Goal: Task Accomplishment & Management: Manage account settings

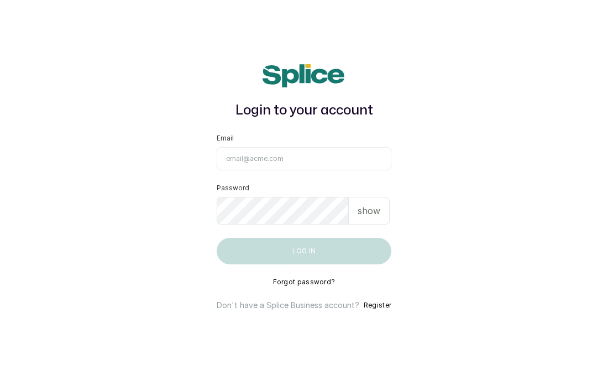
type input "info@dermaspaceng.com"
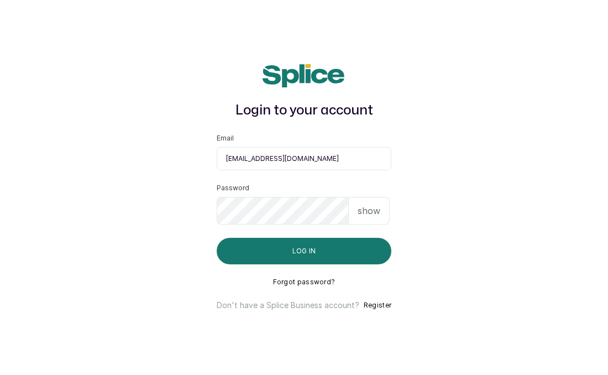
click at [374, 206] on p "show" at bounding box center [369, 210] width 23 height 13
click at [374, 206] on p "hide" at bounding box center [369, 210] width 17 height 13
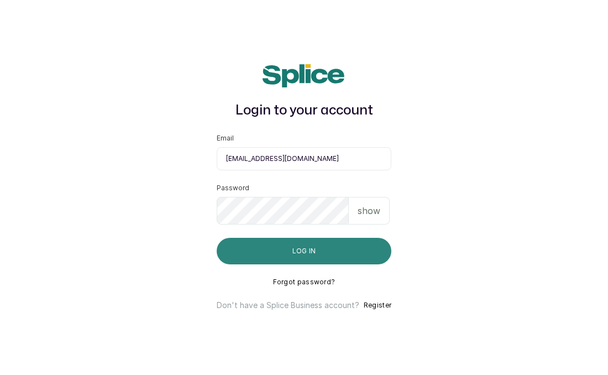
click at [327, 244] on button "Log in" at bounding box center [304, 251] width 175 height 27
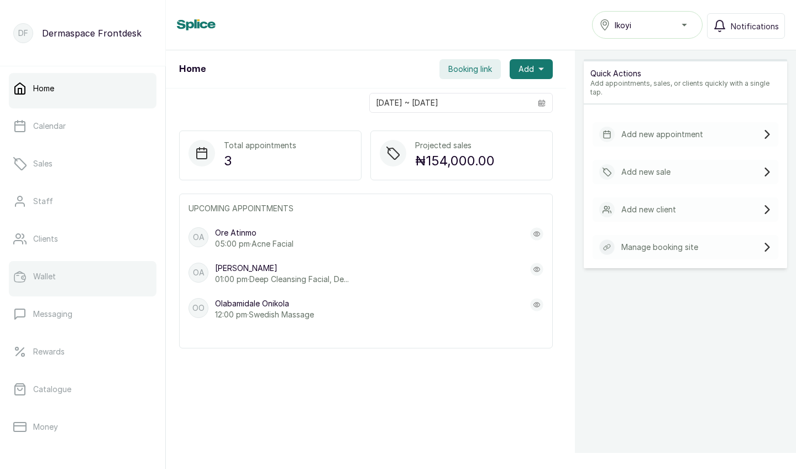
click at [43, 285] on link "Wallet" at bounding box center [83, 276] width 148 height 31
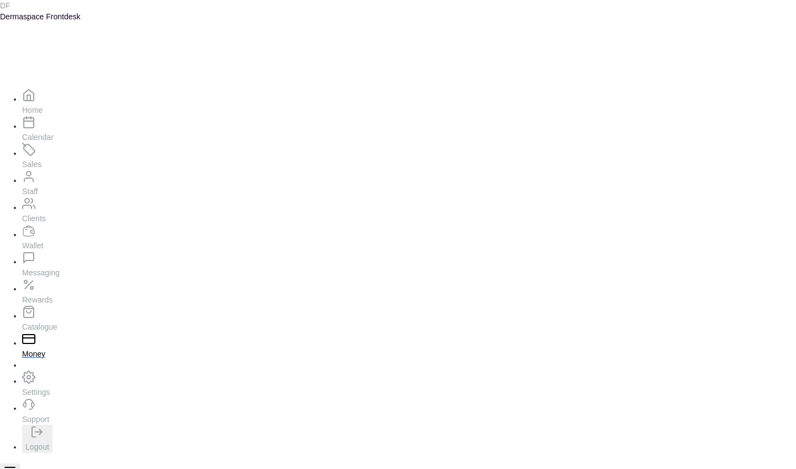
click at [69, 359] on link "Money" at bounding box center [94, 348] width 144 height 21
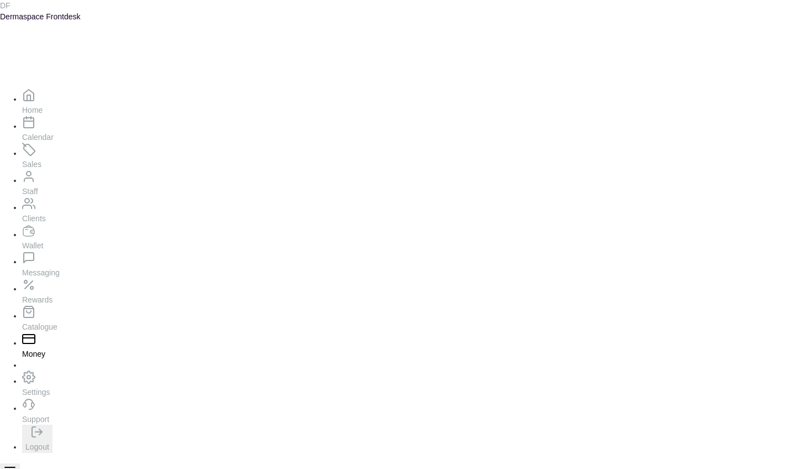
type input "414,000"
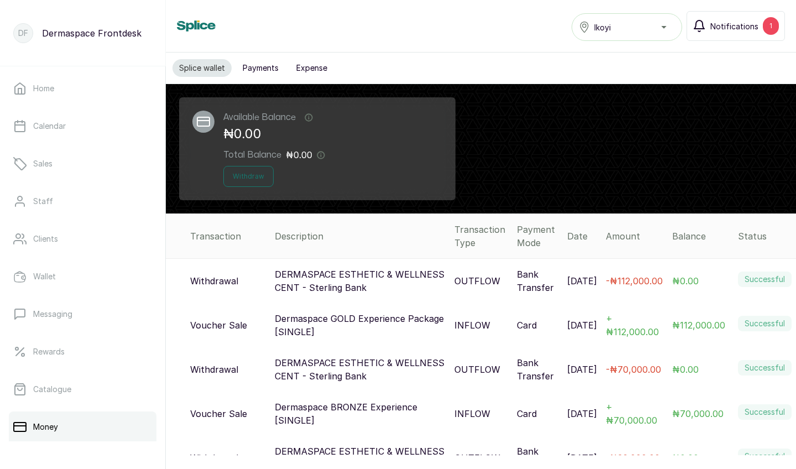
click at [742, 22] on span "Notifications" at bounding box center [734, 26] width 48 height 12
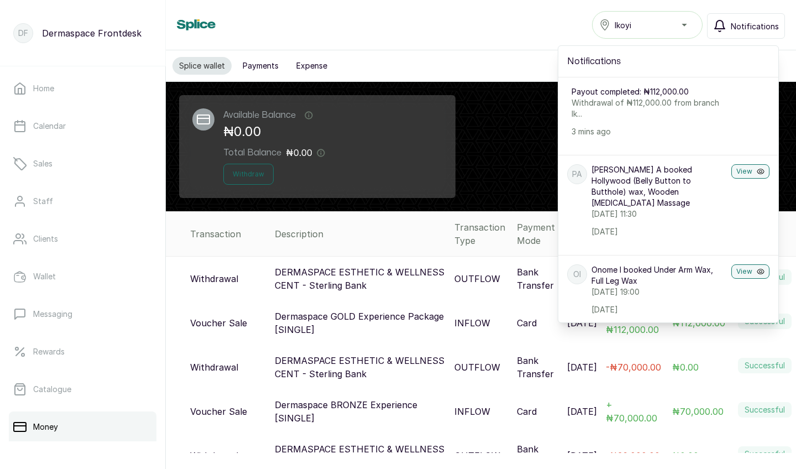
click at [621, 19] on span "Ikoyi" at bounding box center [623, 25] width 17 height 12
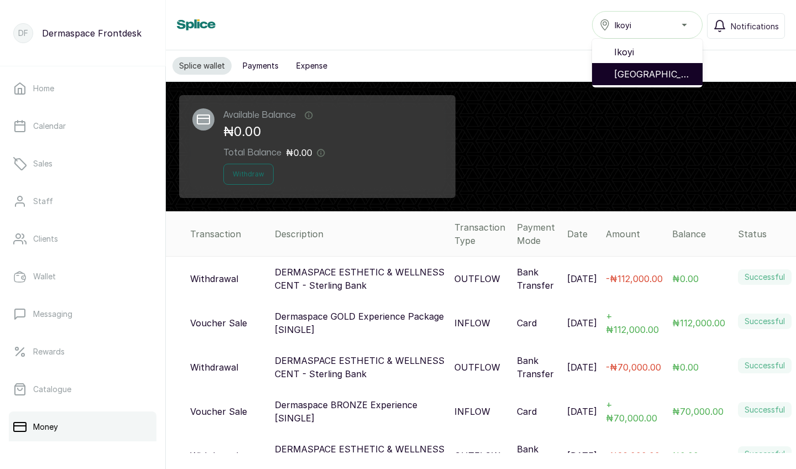
click at [637, 72] on span "[GEOGRAPHIC_DATA]" at bounding box center [654, 73] width 80 height 13
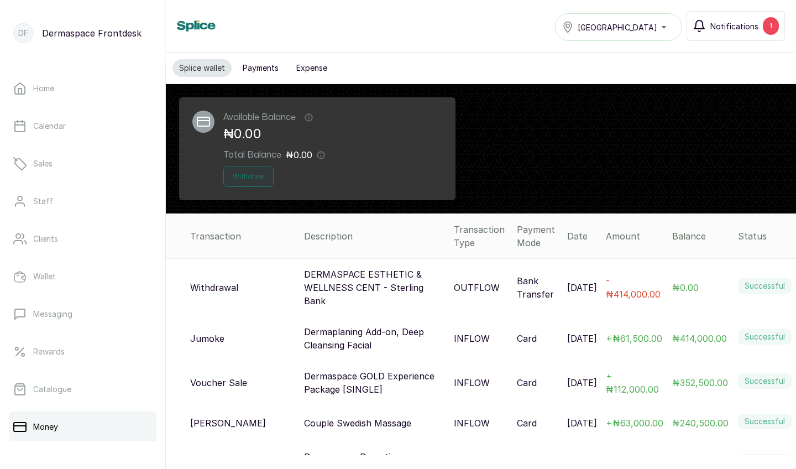
click at [727, 32] on span "Notifications" at bounding box center [734, 26] width 48 height 12
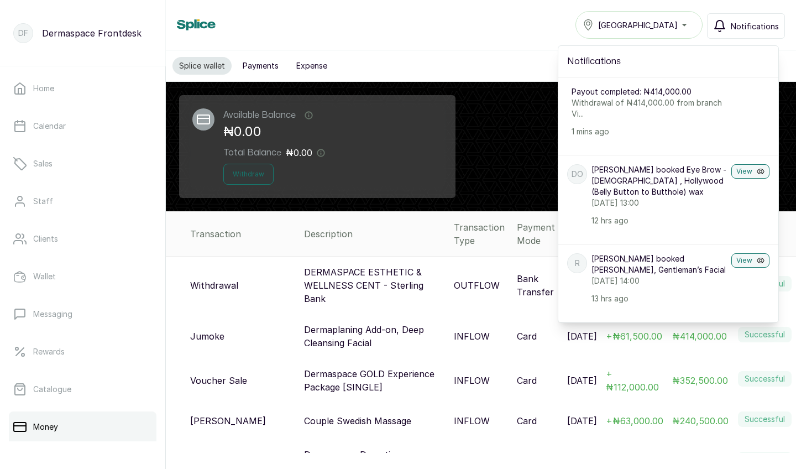
click at [674, 21] on div "[GEOGRAPHIC_DATA]" at bounding box center [639, 24] width 113 height 13
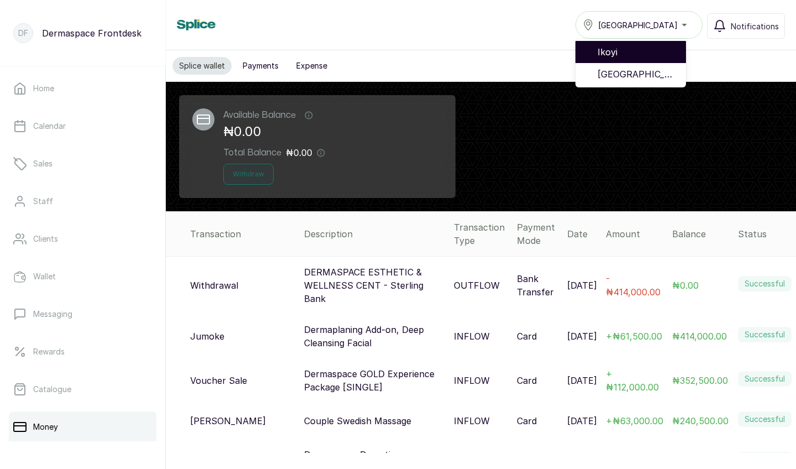
click at [634, 53] on span "Ikoyi" at bounding box center [637, 51] width 80 height 13
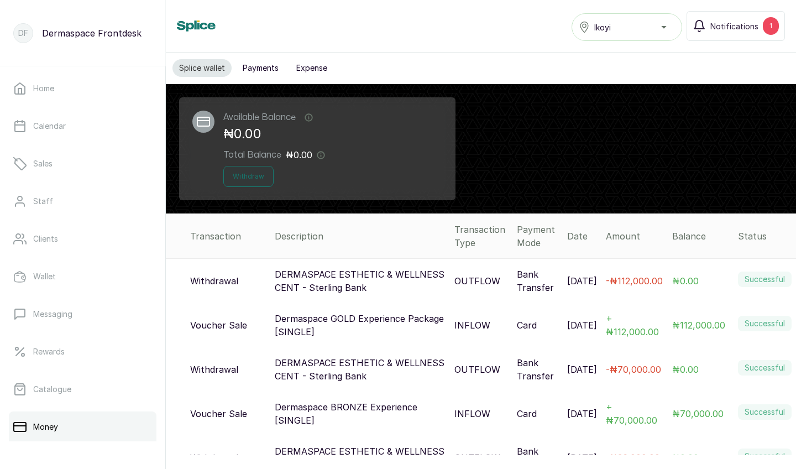
click at [634, 27] on div "Ikoyi" at bounding box center [627, 26] width 96 height 13
click at [716, 13] on button "Notifications 1" at bounding box center [735, 26] width 98 height 30
